Goal: Find specific page/section: Find specific page/section

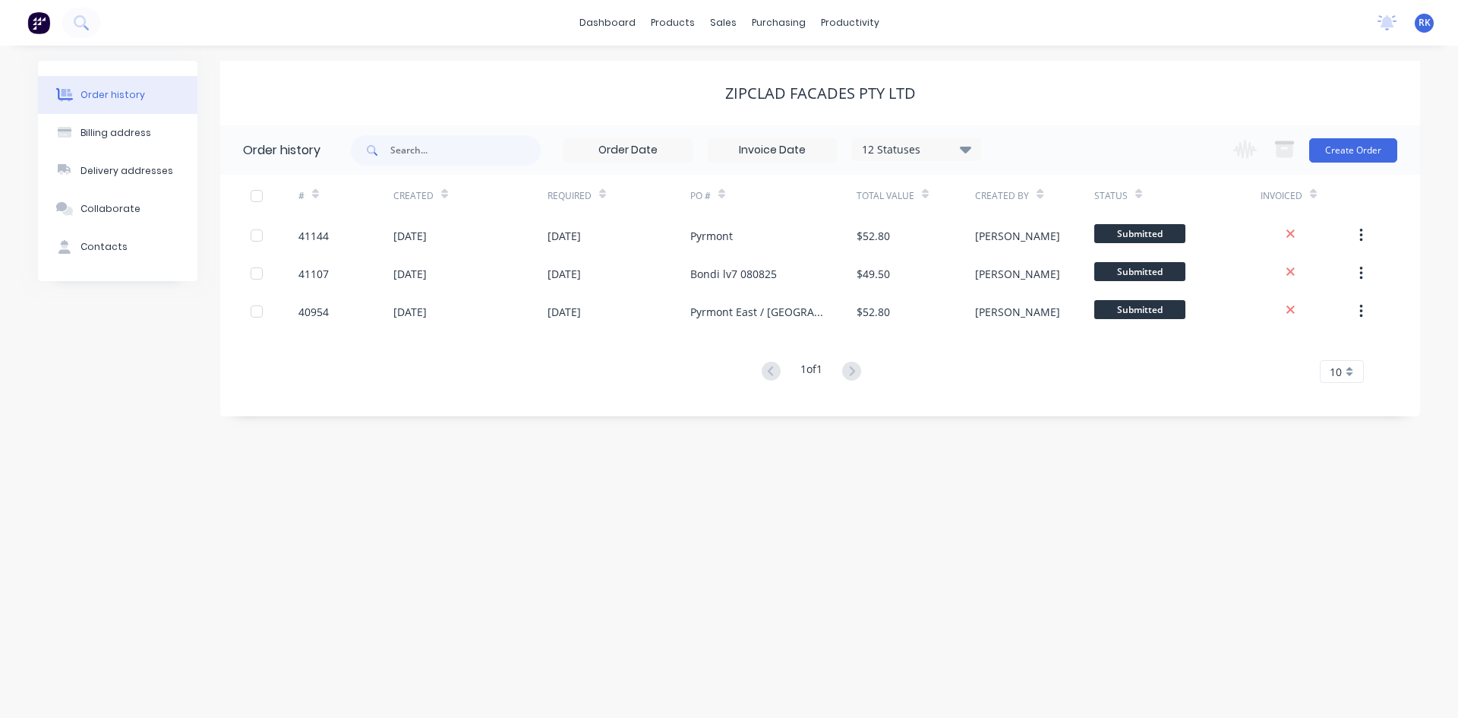
click at [1092, 96] on div "Zipclad Facades Pty Ltd" at bounding box center [820, 93] width 1200 height 18
click at [1105, 90] on div "Zipclad Facades Pty Ltd" at bounding box center [820, 93] width 1200 height 18
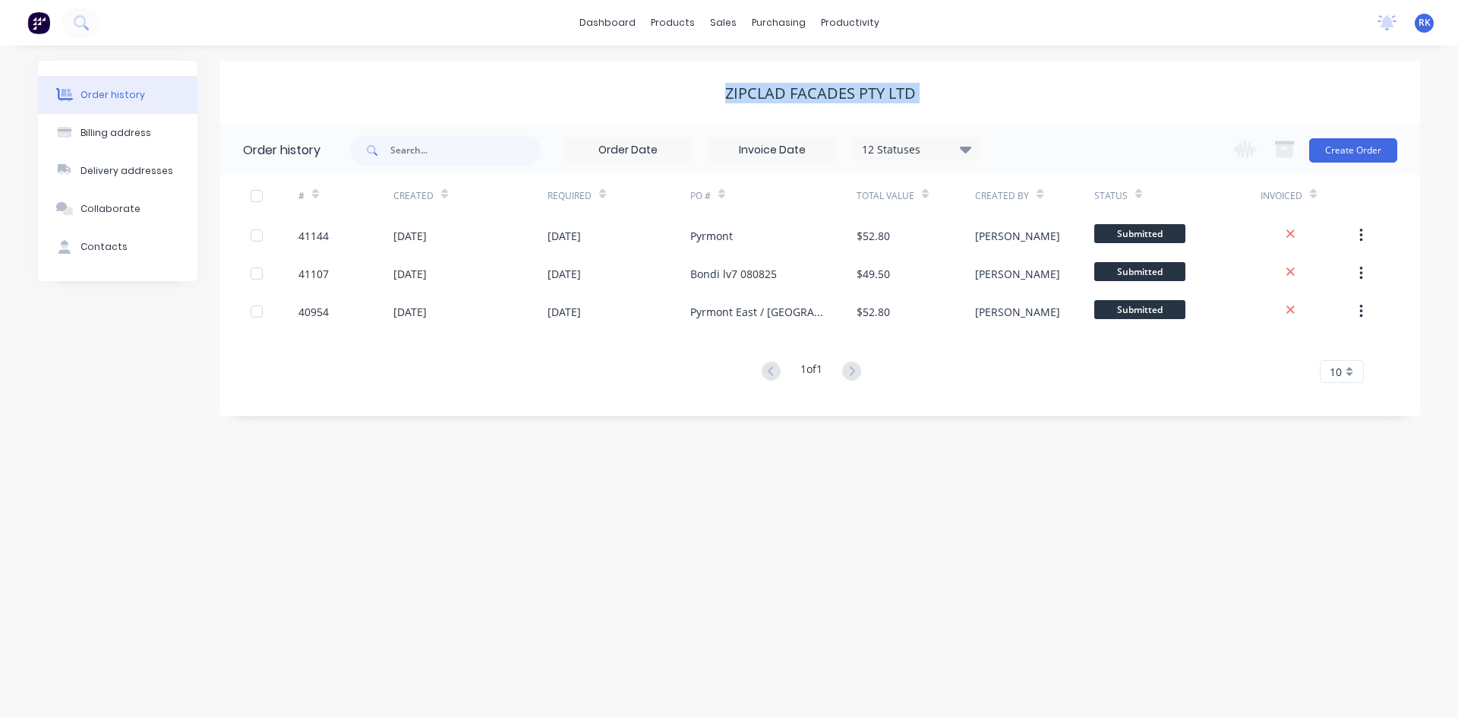
click at [1105, 90] on div "Zipclad Facades Pty Ltd" at bounding box center [820, 93] width 1200 height 18
click at [1129, 92] on div "Zipclad Facades Pty Ltd" at bounding box center [820, 93] width 1200 height 18
click at [516, 583] on div "Order history Billing address Delivery addresses Collaborate Contacts Zipclad F…" at bounding box center [729, 382] width 1458 height 672
drag, startPoint x: 533, startPoint y: 525, endPoint x: 552, endPoint y: 540, distance: 24.3
click at [552, 540] on div "Order history Billing address Delivery addresses Collaborate Contacts Zipclad F…" at bounding box center [729, 382] width 1458 height 672
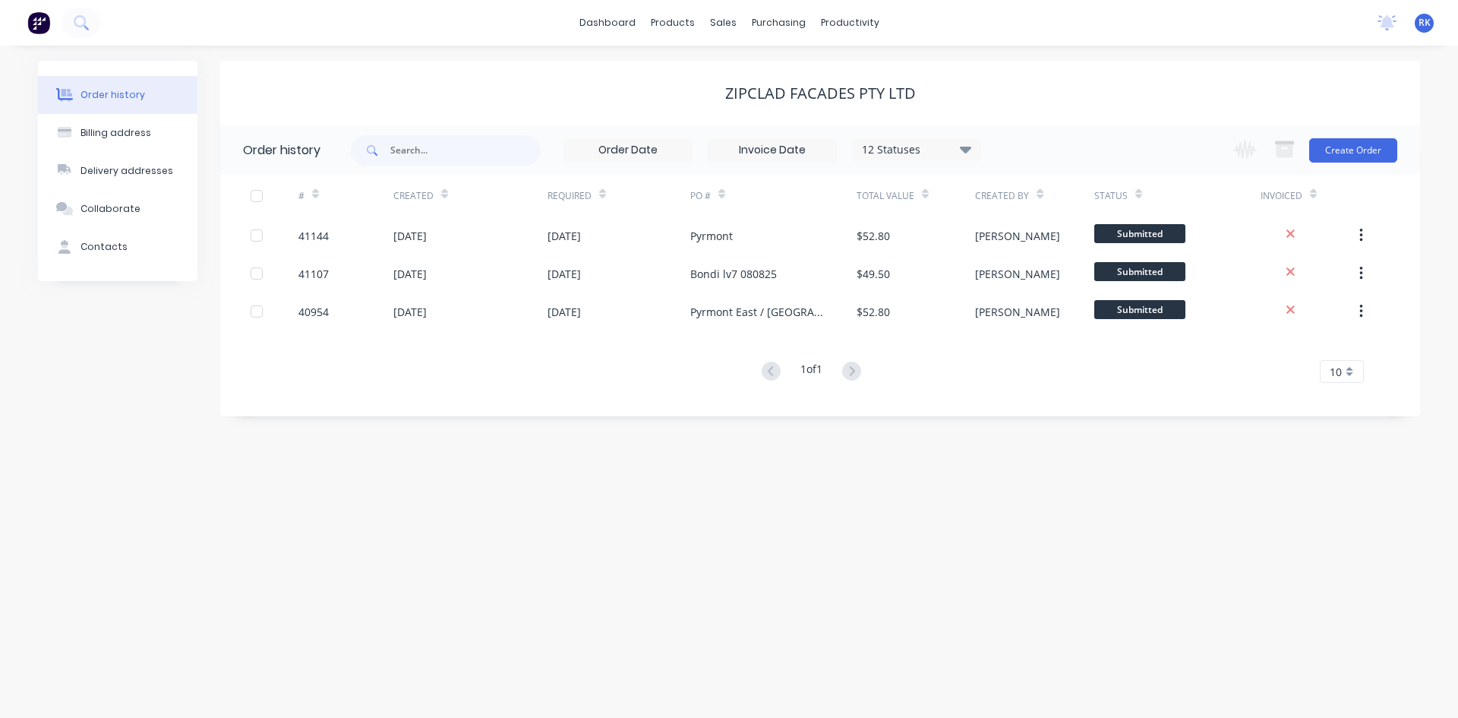
click at [552, 540] on div "Order history Billing address Delivery addresses Collaborate Contacts Zipclad F…" at bounding box center [729, 382] width 1458 height 672
click at [271, 416] on div "Order history Billing address Delivery addresses Collaborate Contacts Zipclad F…" at bounding box center [729, 382] width 1458 height 672
click at [657, 84] on div "Zipclad Facades Pty Ltd" at bounding box center [820, 93] width 1200 height 18
click at [658, 93] on div "Zipclad Facades Pty Ltd" at bounding box center [820, 93] width 1200 height 18
click at [677, 100] on div "Zipclad Facades Pty Ltd" at bounding box center [820, 93] width 1200 height 18
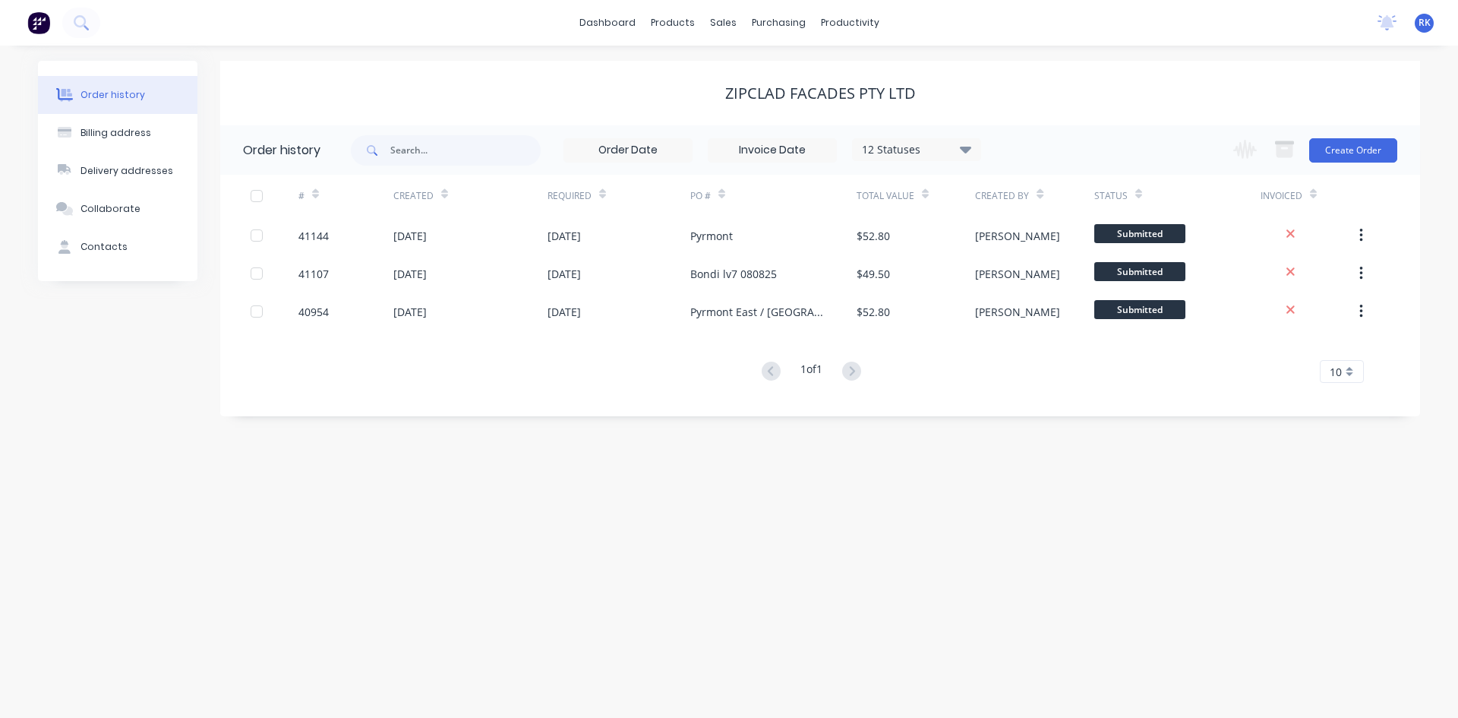
click at [692, 93] on div "Zipclad Facades Pty Ltd" at bounding box center [820, 93] width 1200 height 18
click at [743, 70] on div "Zipclad Facades Pty Ltd" at bounding box center [820, 93] width 1200 height 65
click at [686, 88] on div "Zipclad Facades Pty Ltd" at bounding box center [820, 93] width 1200 height 18
click at [1020, 124] on div "Zipclad Facades Pty Ltd" at bounding box center [820, 93] width 1200 height 65
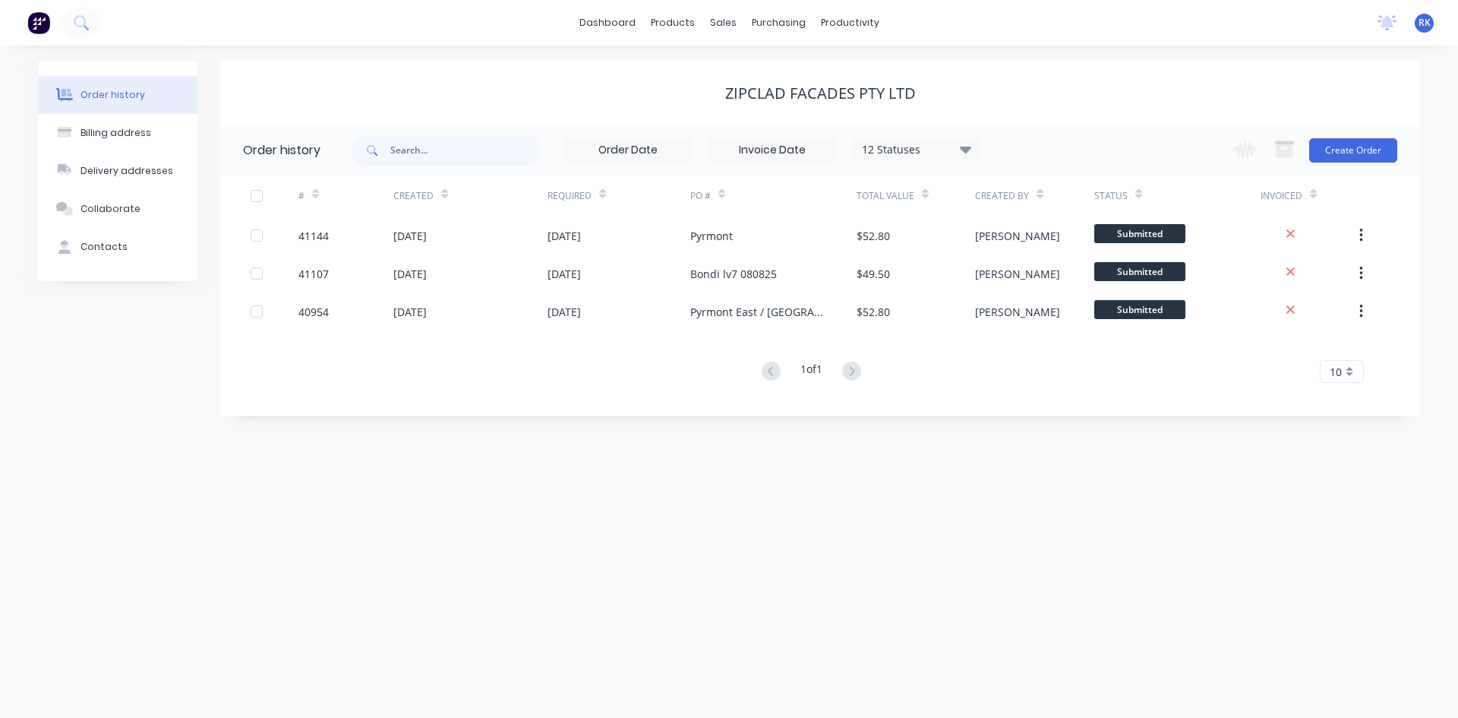
click at [1053, 80] on div "Zipclad Facades Pty Ltd" at bounding box center [820, 93] width 1200 height 65
click at [1052, 105] on div "Zipclad Facades Pty Ltd" at bounding box center [820, 93] width 1200 height 65
click at [544, 100] on div "Zipclad Facades Pty Ltd" at bounding box center [820, 93] width 1200 height 18
click at [559, 87] on div "Zipclad Facades Pty Ltd" at bounding box center [820, 93] width 1200 height 18
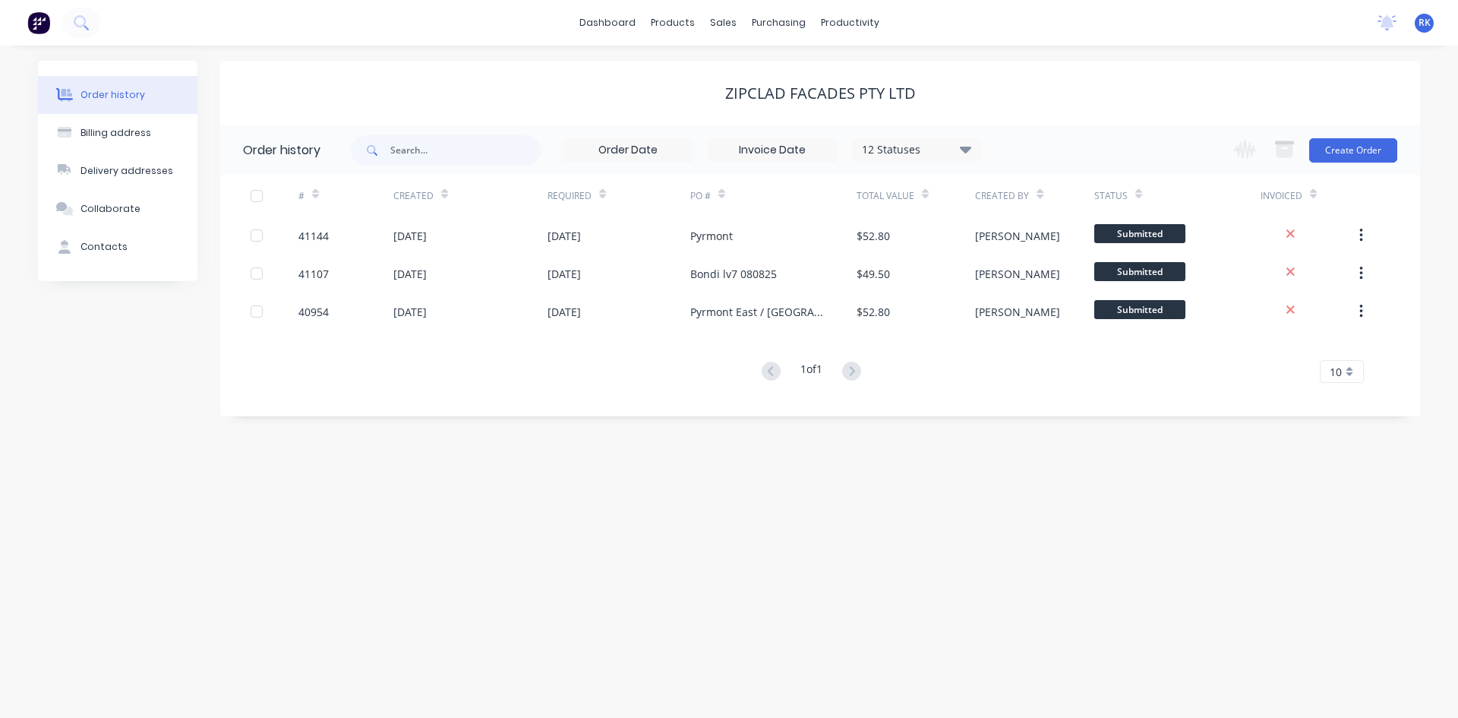
click at [561, 92] on div "Zipclad Facades Pty Ltd" at bounding box center [820, 93] width 1200 height 18
